Goal: Task Accomplishment & Management: Use online tool/utility

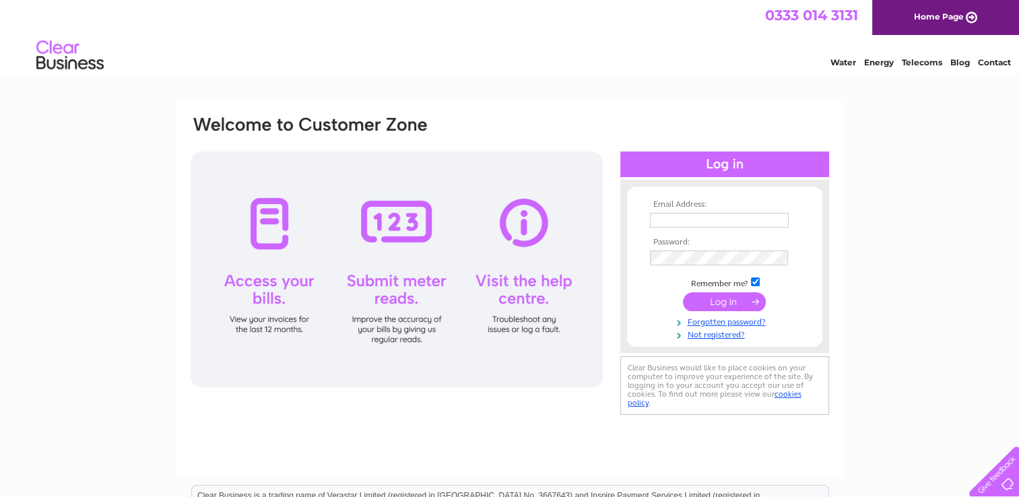
type input "mis.kitchens@btconnect.com"
click at [727, 302] on input "submit" at bounding box center [724, 301] width 83 height 19
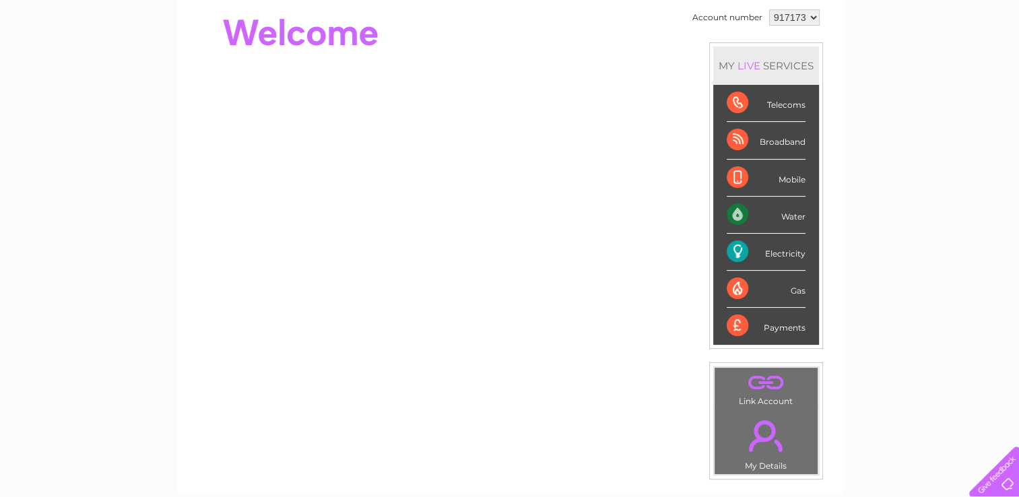
scroll to position [129, 0]
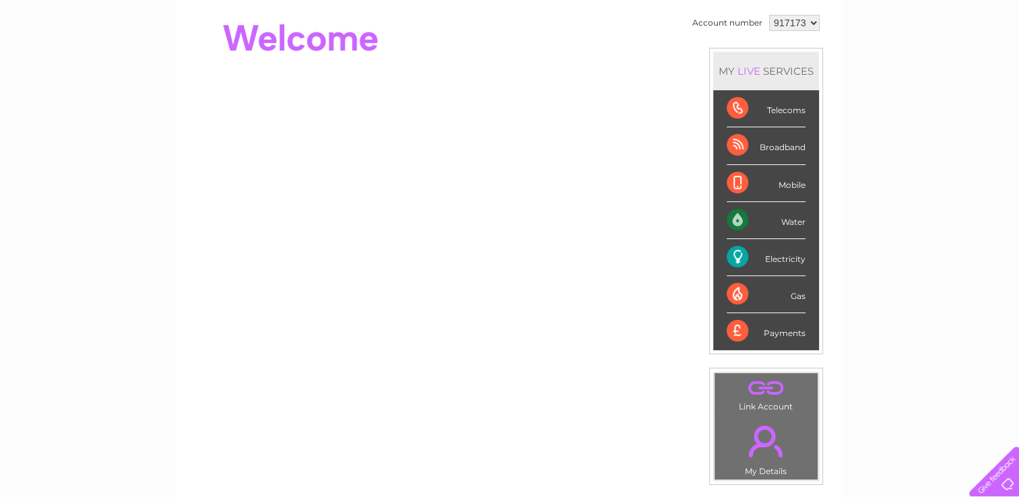
click at [757, 254] on div "Electricity" at bounding box center [765, 257] width 79 height 37
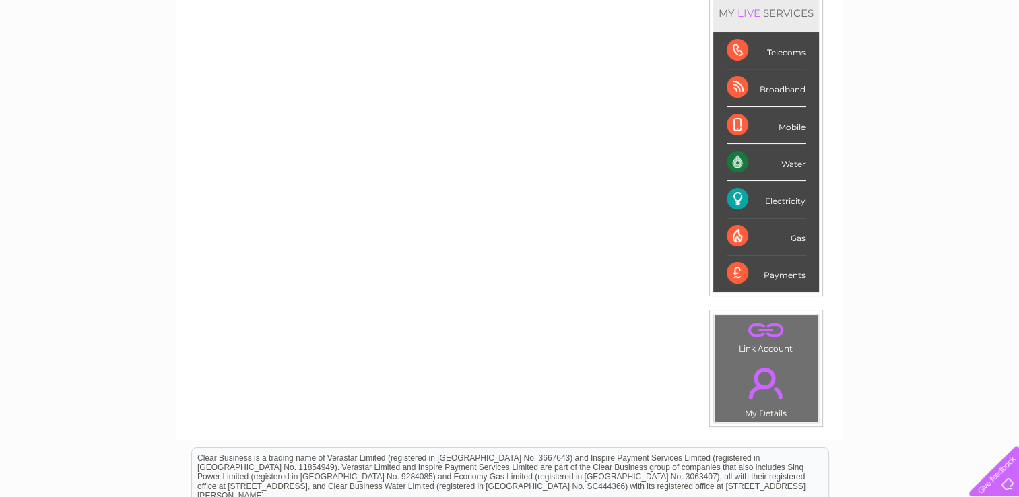
scroll to position [186, 0]
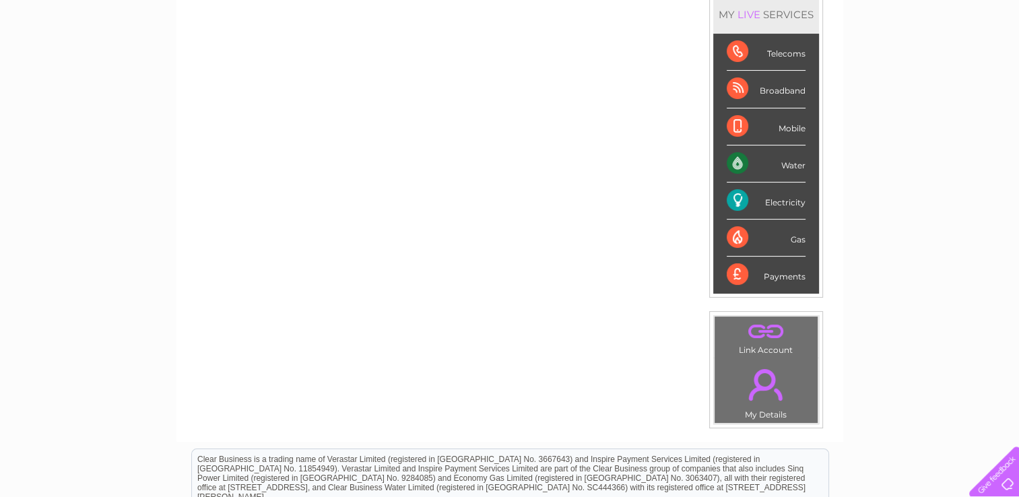
click at [751, 338] on link "." at bounding box center [766, 332] width 96 height 24
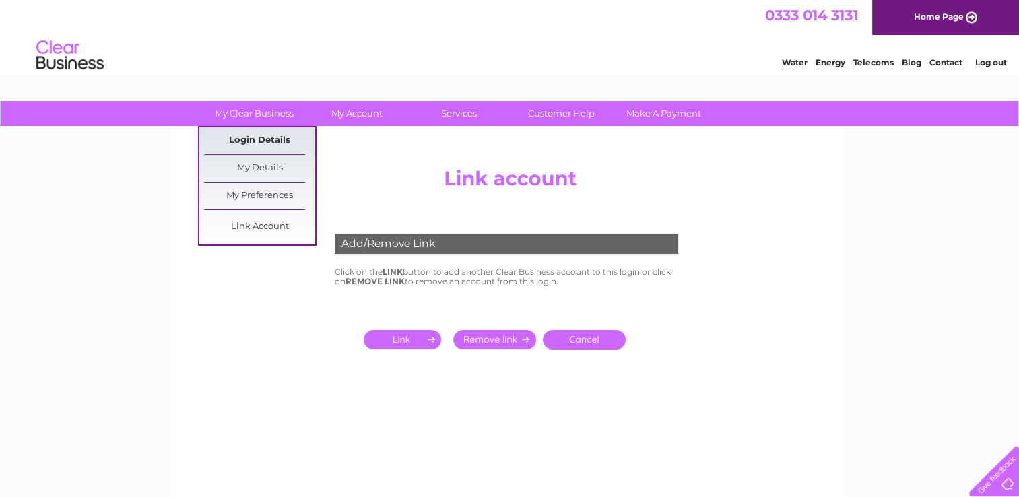
click at [264, 136] on link "Login Details" at bounding box center [259, 140] width 111 height 27
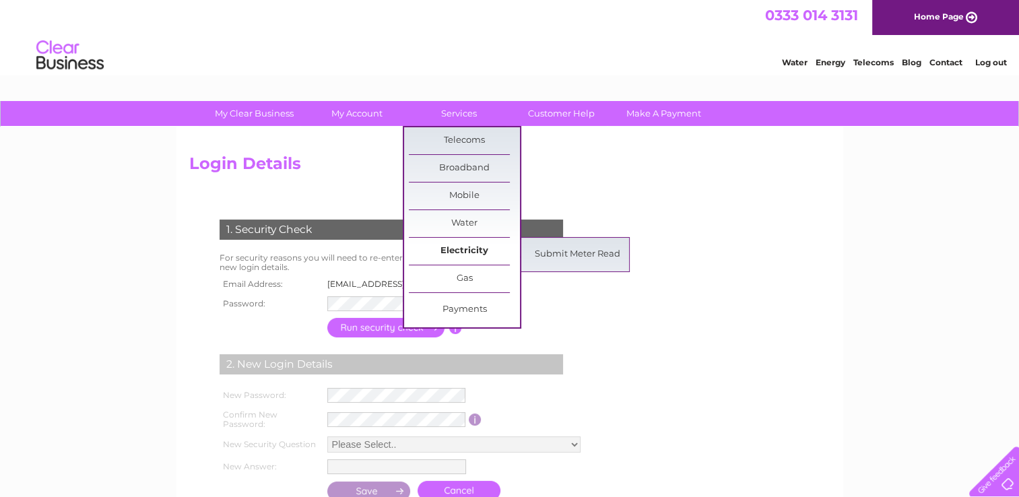
click at [455, 249] on link "Electricity" at bounding box center [464, 251] width 111 height 27
click at [565, 248] on link "Submit Meter Read" at bounding box center [577, 254] width 111 height 27
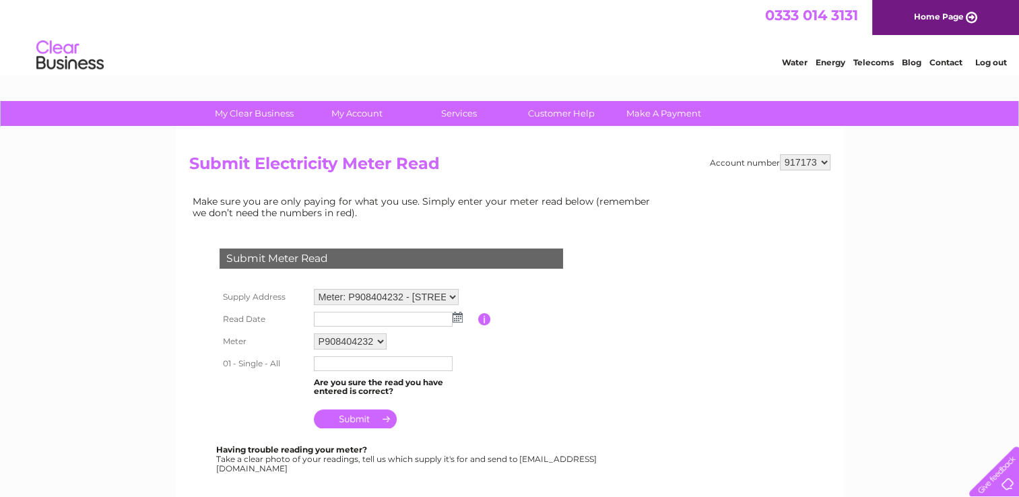
click at [457, 314] on img at bounding box center [457, 317] width 10 height 11
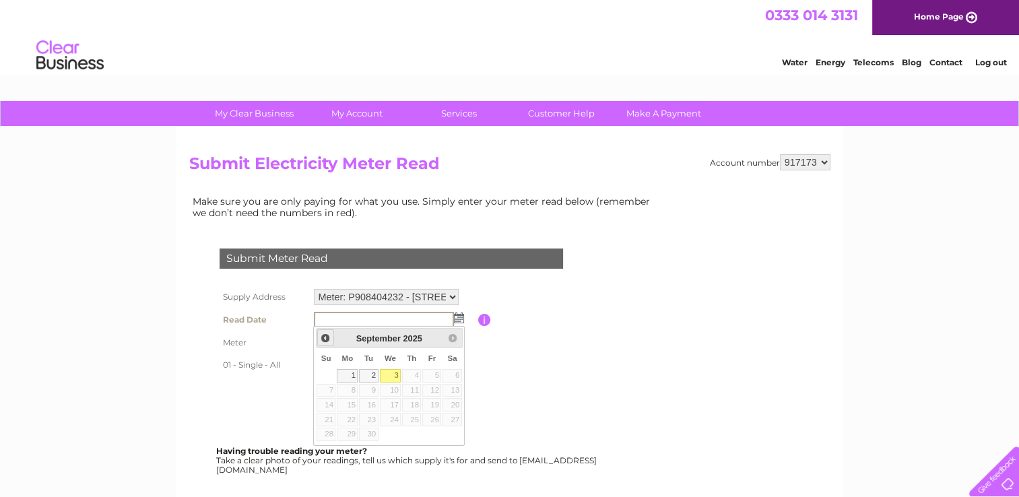
click at [323, 338] on span "Prev" at bounding box center [325, 338] width 11 height 11
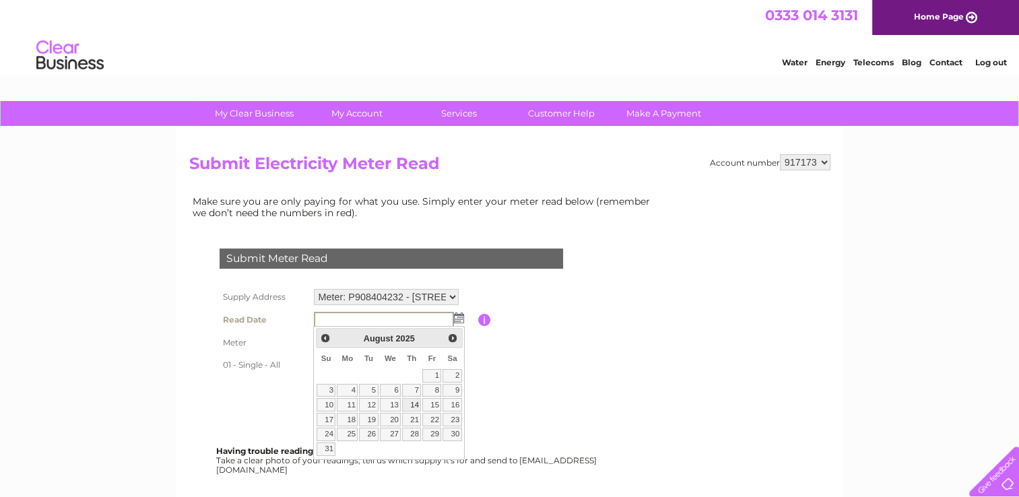
click at [413, 403] on link "14" at bounding box center [411, 404] width 19 height 13
type input "2025/08/14"
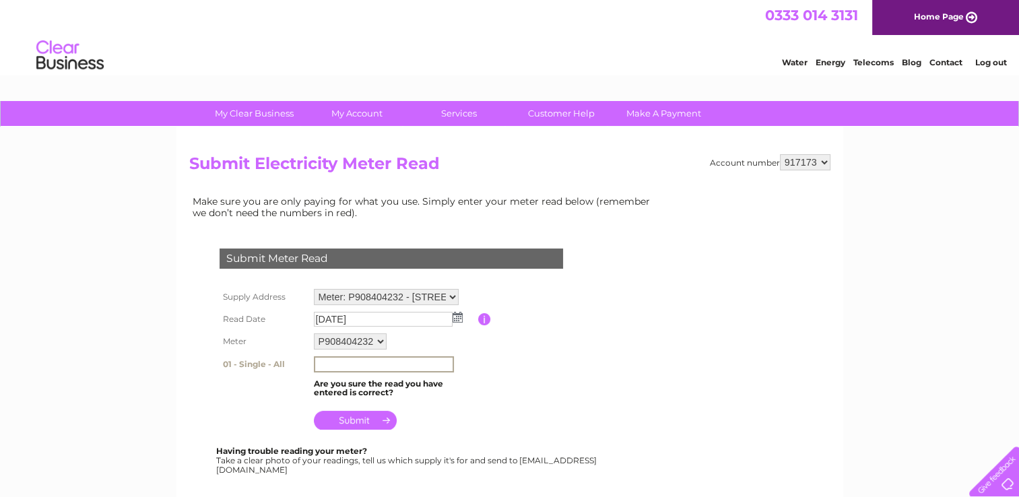
click at [366, 362] on input "text" at bounding box center [384, 364] width 140 height 16
type input "38214"
click at [365, 416] on input "submit" at bounding box center [355, 418] width 83 height 19
